Goal: Feedback & Contribution: Submit feedback/report problem

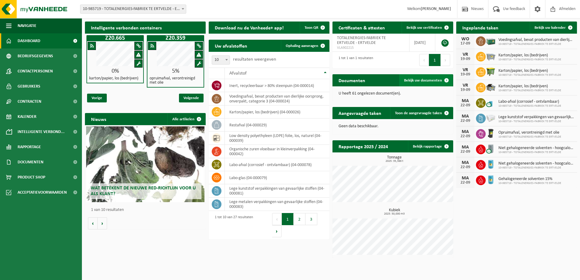
click at [430, 79] on span "Bekijk uw documenten" at bounding box center [423, 81] width 38 height 4
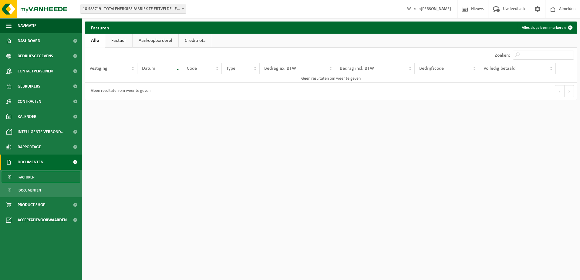
click at [116, 41] on link "Factuur" at bounding box center [118, 41] width 27 height 14
click at [124, 65] on th "Vestiging" at bounding box center [111, 69] width 52 height 12
click at [133, 68] on th "Vestiging" at bounding box center [111, 69] width 52 height 12
click at [97, 44] on link "Alle" at bounding box center [95, 41] width 20 height 14
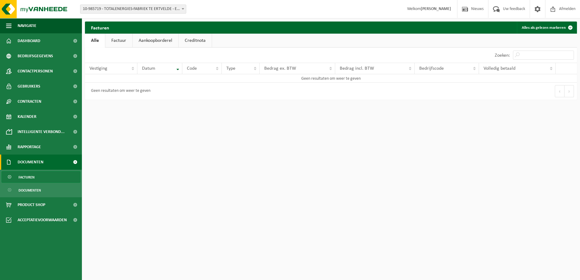
click at [203, 40] on link "Creditnota" at bounding box center [195, 41] width 33 height 14
click at [157, 40] on link "Aankoopborderel" at bounding box center [155, 41] width 46 height 14
click at [126, 41] on link "Factuur" at bounding box center [118, 41] width 27 height 14
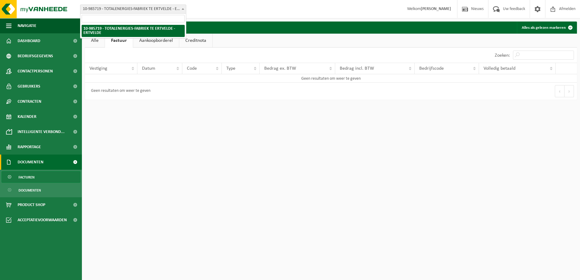
click at [184, 10] on span at bounding box center [183, 9] width 6 height 8
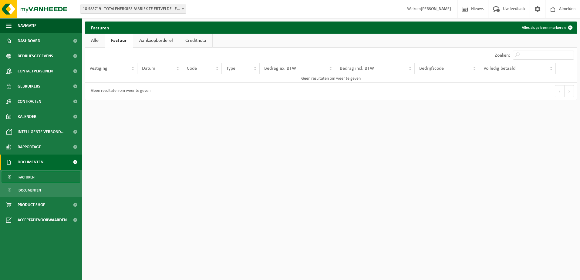
click at [23, 175] on span "Facturen" at bounding box center [27, 178] width 16 height 12
click at [124, 39] on link "Factuur" at bounding box center [118, 41] width 27 height 14
click at [162, 38] on link "Aankoopborderel" at bounding box center [156, 41] width 46 height 14
click at [191, 42] on link "Creditnota" at bounding box center [197, 41] width 33 height 14
click at [99, 42] on link "Alle" at bounding box center [95, 41] width 20 height 14
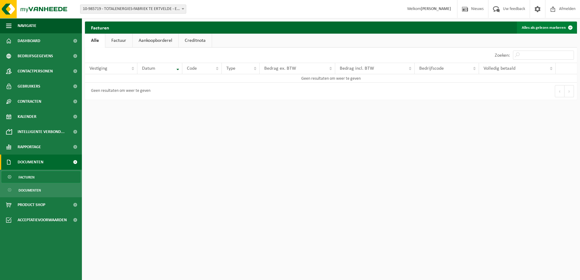
click at [570, 27] on span at bounding box center [570, 28] width 12 height 12
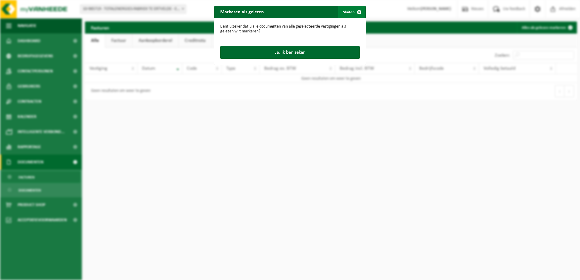
click at [358, 12] on span "button" at bounding box center [359, 12] width 12 height 12
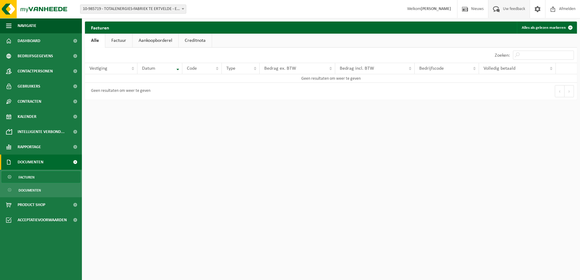
click at [515, 8] on span "Uw feedback" at bounding box center [513, 9] width 25 height 18
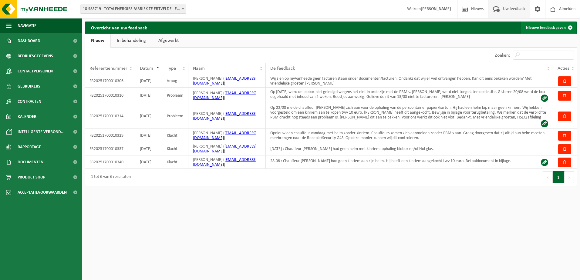
click at [549, 29] on link "Nieuwe feedback geven" at bounding box center [548, 28] width 55 height 12
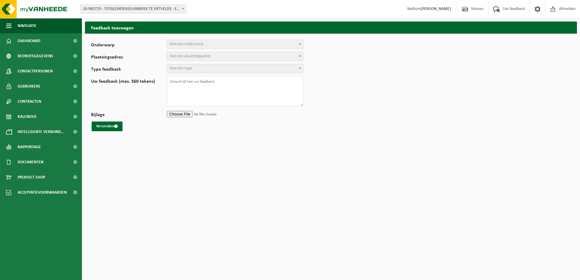
select select
click at [201, 50] on form "Onderwerp Planning Administratie myVanheede Verkoop Kwaliteit Schadegeval melde…" at bounding box center [331, 86] width 480 height 92
click at [198, 45] on span "Kies een onderwerp" at bounding box center [187, 44] width 34 height 5
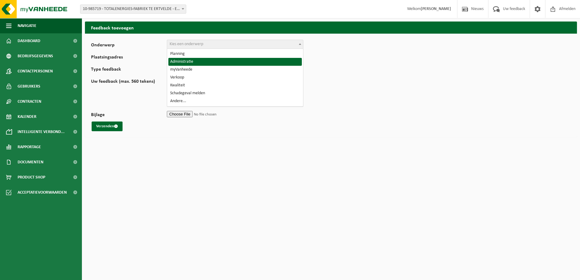
select select "7"
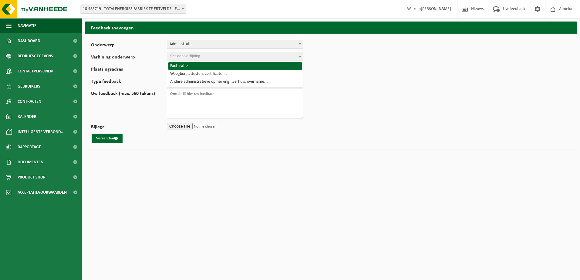
click at [200, 56] on span "Kies een verfijning" at bounding box center [185, 56] width 31 height 5
select select "8"
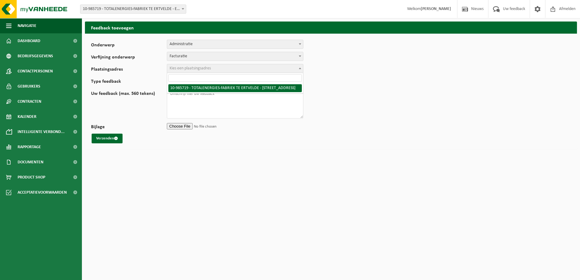
click at [194, 65] on span "Kies een plaatsingsadres" at bounding box center [235, 68] width 136 height 8
select select "165265"
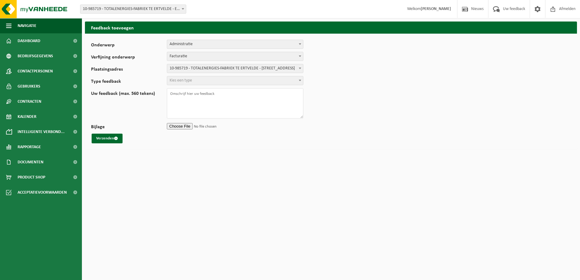
click at [195, 79] on span "Kies een type" at bounding box center [235, 80] width 136 height 8
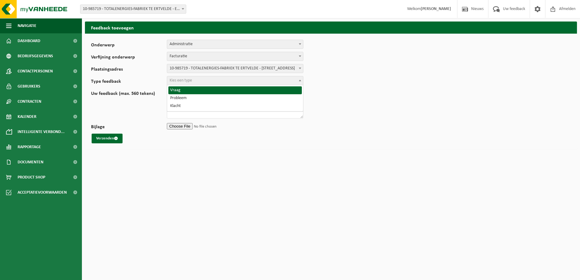
select select "QUE"
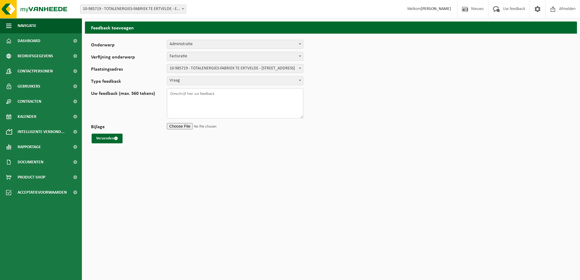
click at [180, 95] on textarea "Uw feedback (max. 560 tekens)" at bounding box center [235, 103] width 136 height 30
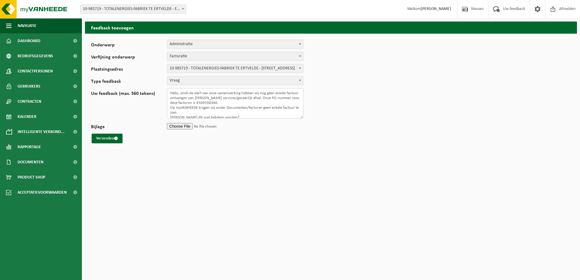
click at [264, 99] on textarea "Hallo, sinds de start van onze samenwerking hebben wij nog geen enkele factuur …" at bounding box center [235, 103] width 136 height 30
click at [214, 117] on textarea "1/ Sinds de start van onze samenwerking hebben wij nog geen enkele factuur ontv…" at bounding box center [235, 103] width 136 height 30
click at [224, 113] on textarea "1/ Sinds de start van onze samenwerking hebben wij nog geen enkele factuur ontv…" at bounding box center [235, 103] width 136 height 30
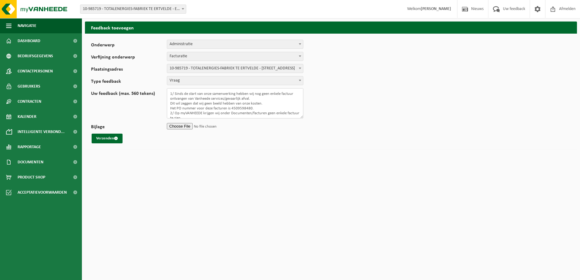
click at [259, 109] on textarea "1/ Sinds de start van onze samenwerking hebben wij nog geen enkele factuur ontv…" at bounding box center [235, 103] width 136 height 30
type textarea "1/ Sinds de start van onze samenwerking hebben wij nog geen enkele factuur ontv…"
click at [103, 140] on button "Verzenden" at bounding box center [107, 139] width 31 height 10
